Goal: Check status: Check status

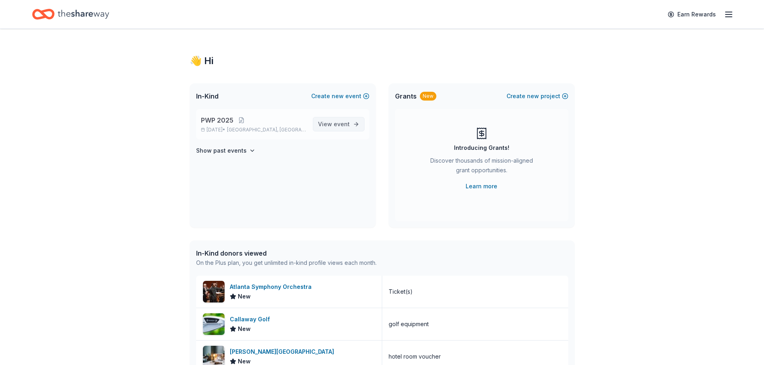
click at [339, 122] on span "event" at bounding box center [342, 124] width 16 height 7
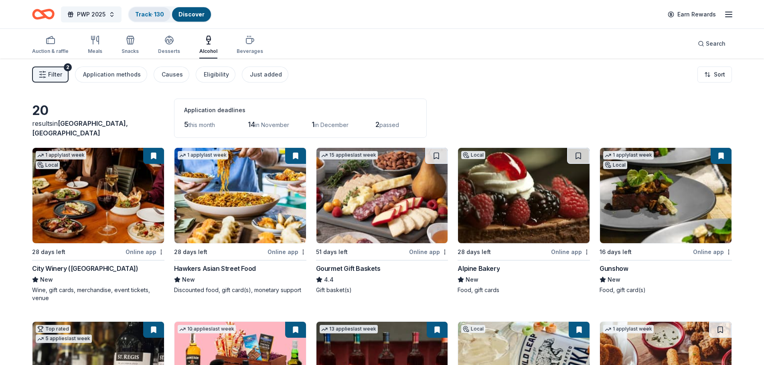
click at [144, 16] on link "Track · 130" at bounding box center [149, 14] width 29 height 7
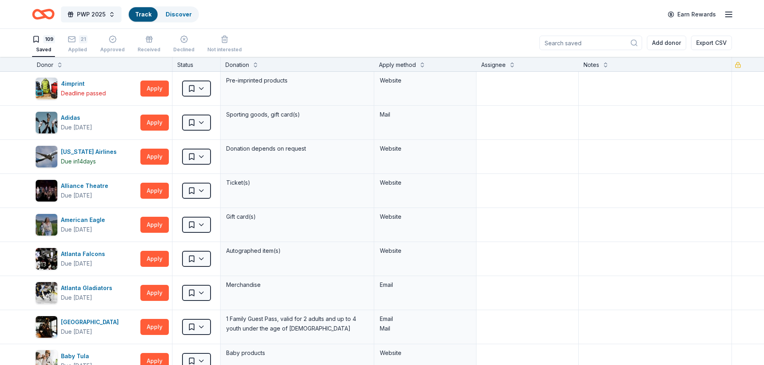
scroll to position [0, 0]
click at [109, 46] on div "Approved" at bounding box center [112, 49] width 24 height 6
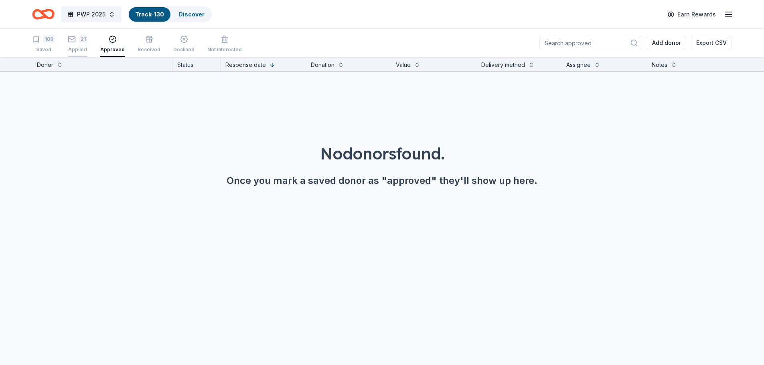
click at [82, 47] on div "Applied" at bounding box center [78, 50] width 20 height 6
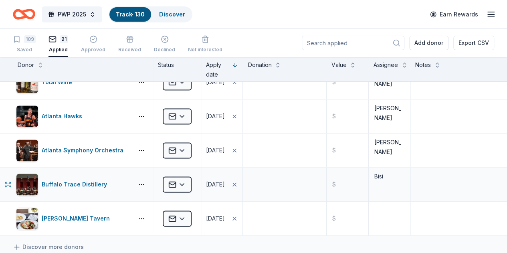
scroll to position [521, 0]
